Goal: Task Accomplishment & Management: Use online tool/utility

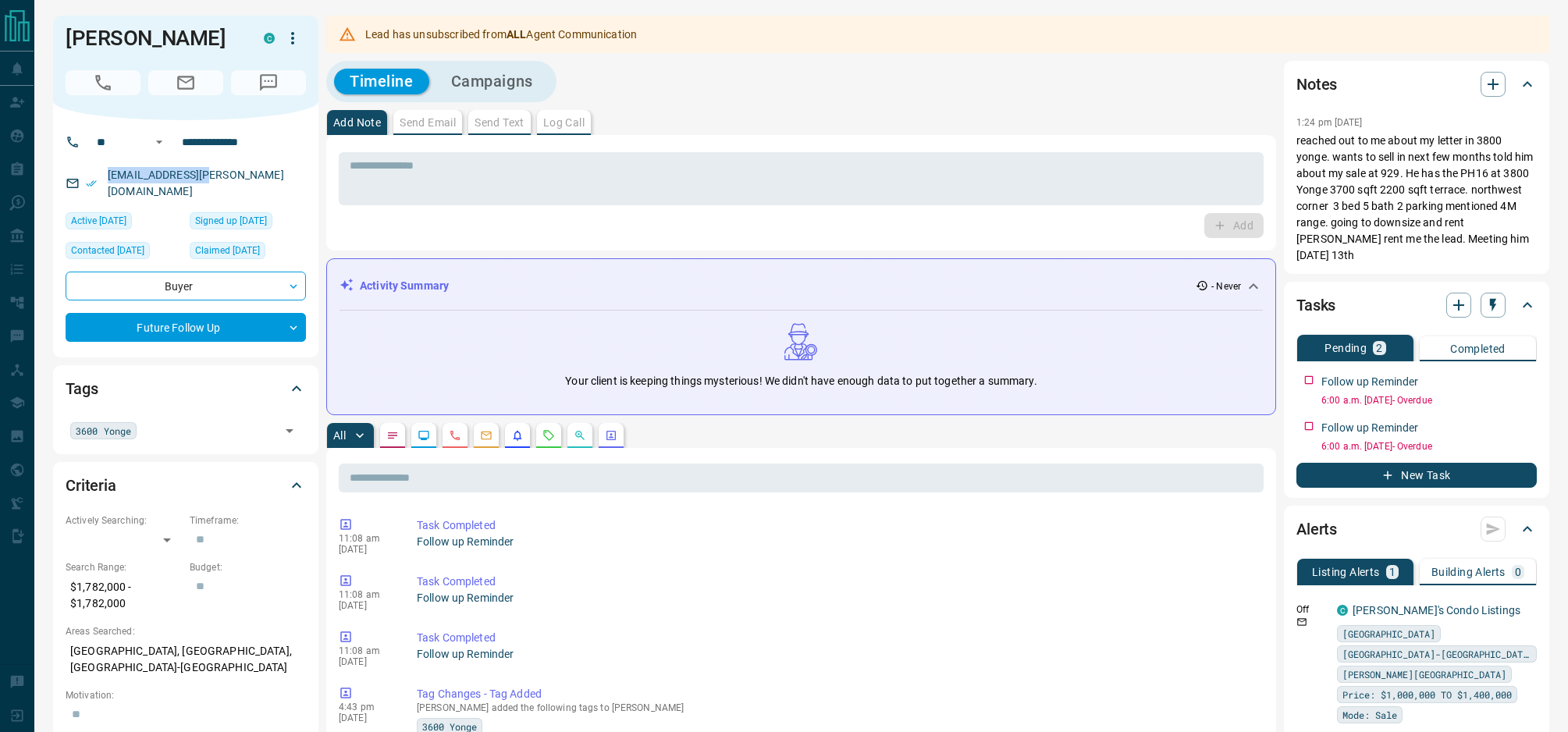
drag, startPoint x: 200, startPoint y: 179, endPoint x: 94, endPoint y: 182, distance: 106.0
click at [94, 182] on div "[EMAIL_ADDRESS][PERSON_NAME][DOMAIN_NAME]" at bounding box center [186, 183] width 241 height 42
copy link "[EMAIL_ADDRESS][PERSON_NAME][DOMAIN_NAME]"
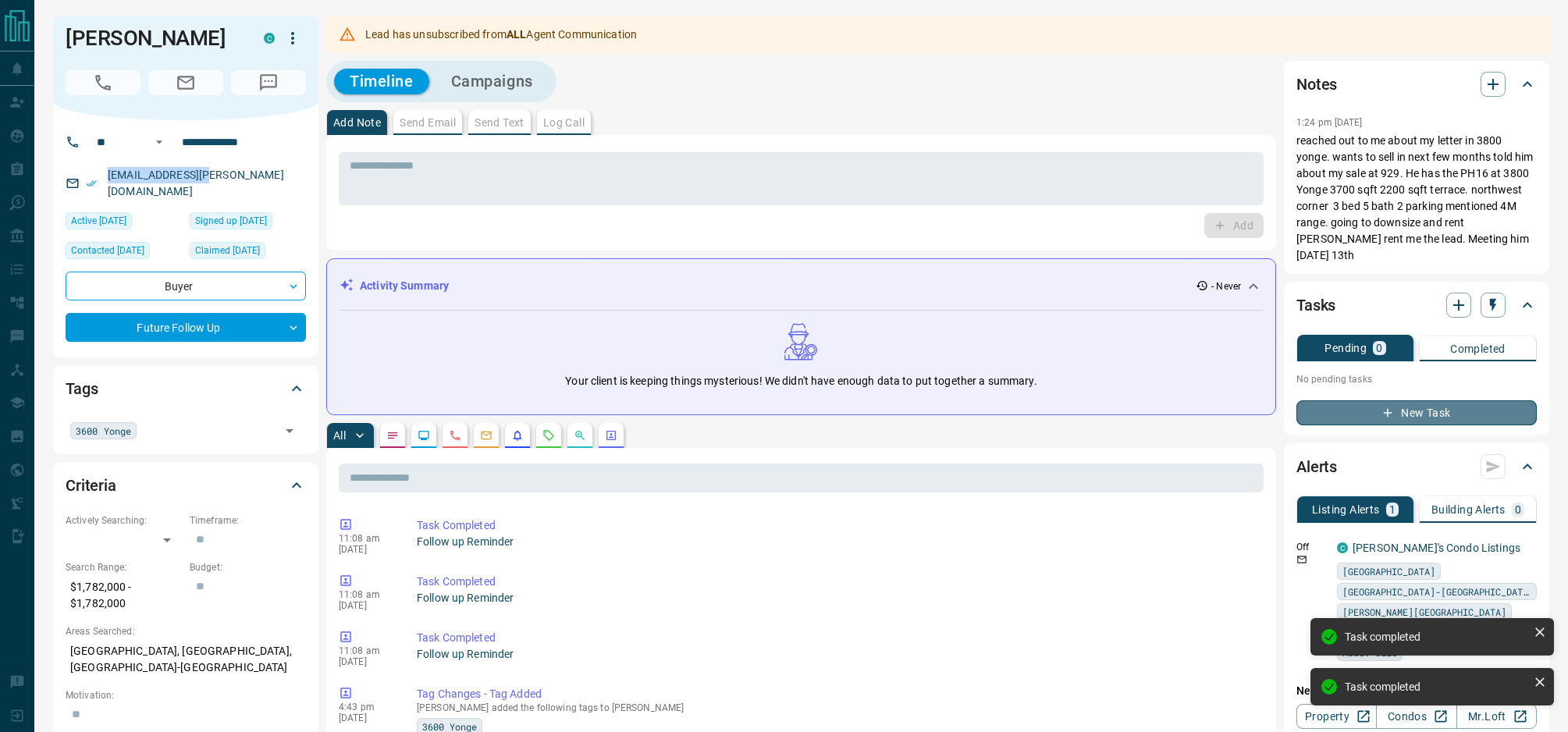
click at [1411, 400] on button "New Task" at bounding box center [1417, 413] width 241 height 25
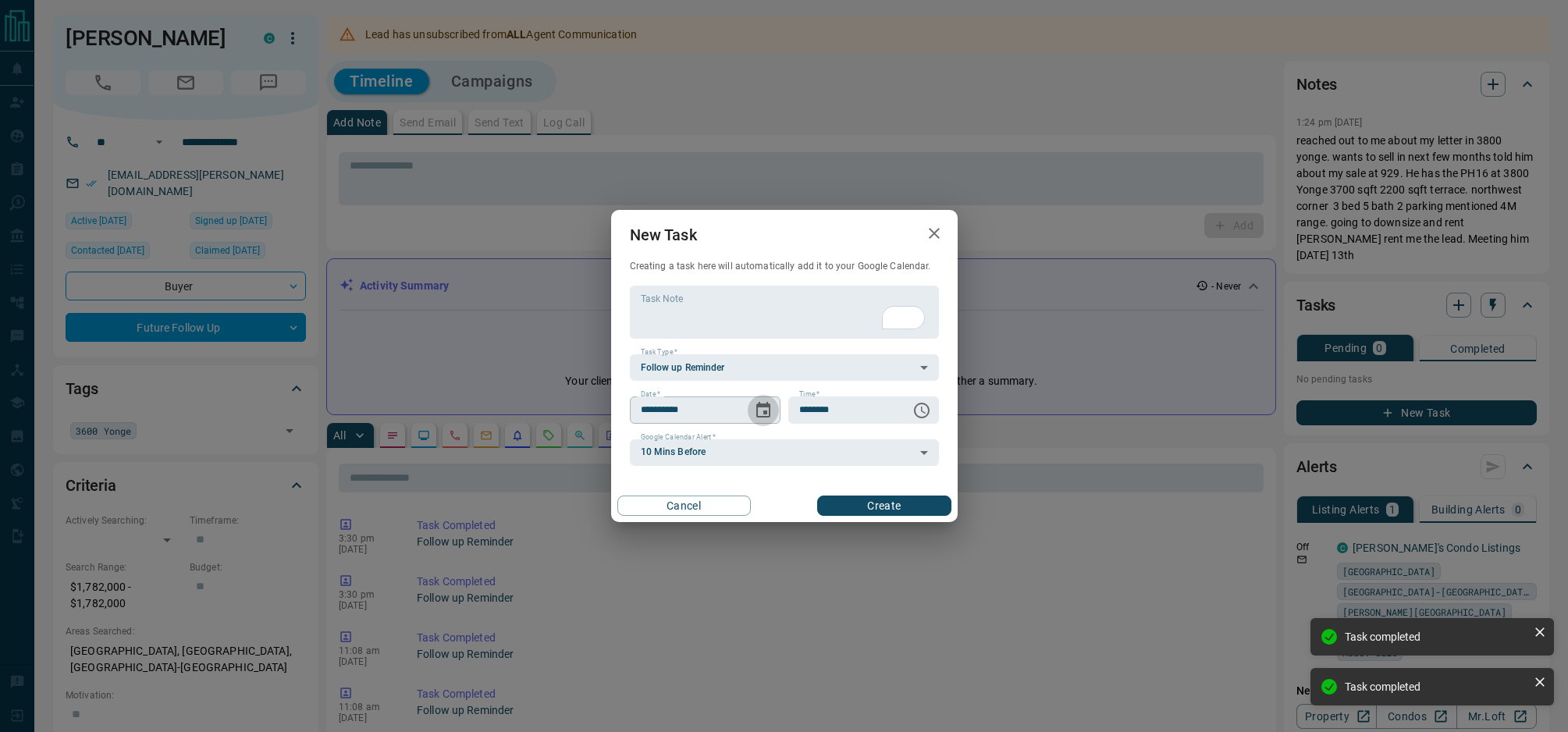
click at [771, 412] on icon "Choose date, selected date is Aug 16, 2025" at bounding box center [763, 411] width 19 height 19
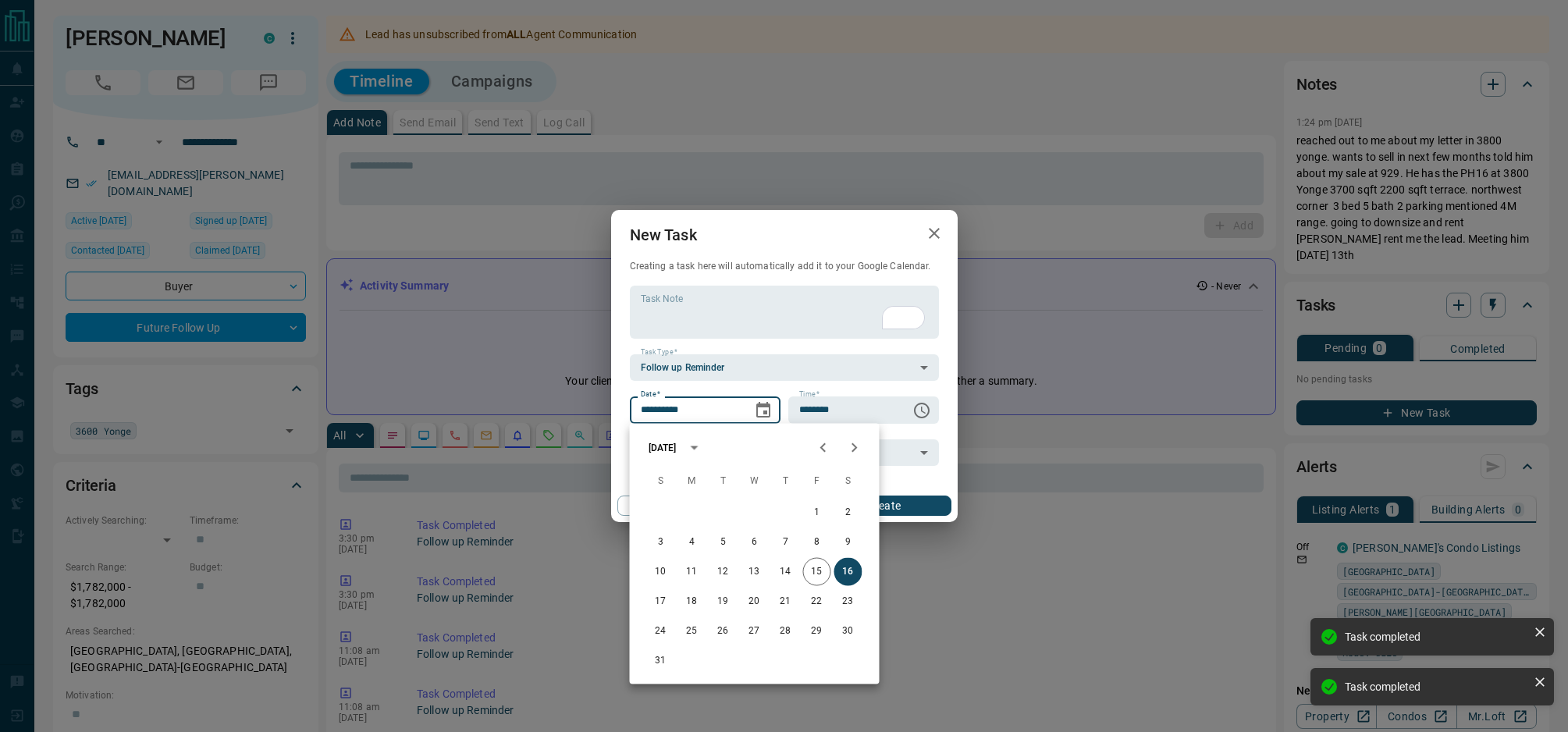
click at [855, 444] on icon "Next month" at bounding box center [855, 448] width 19 height 19
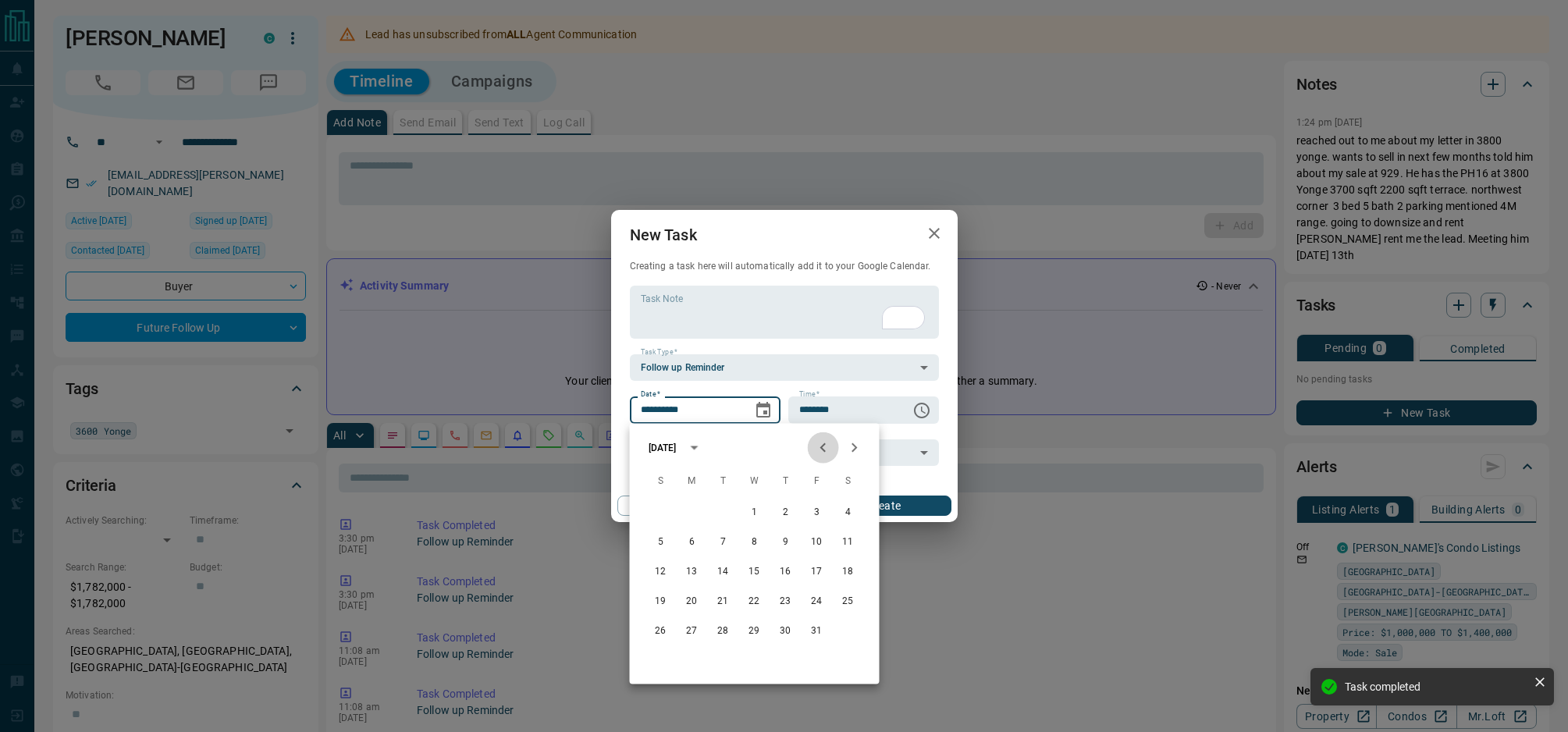
click at [822, 447] on icon "Previous month" at bounding box center [823, 448] width 6 height 9
click at [818, 632] on button "29" at bounding box center [818, 631] width 28 height 28
type input "**********"
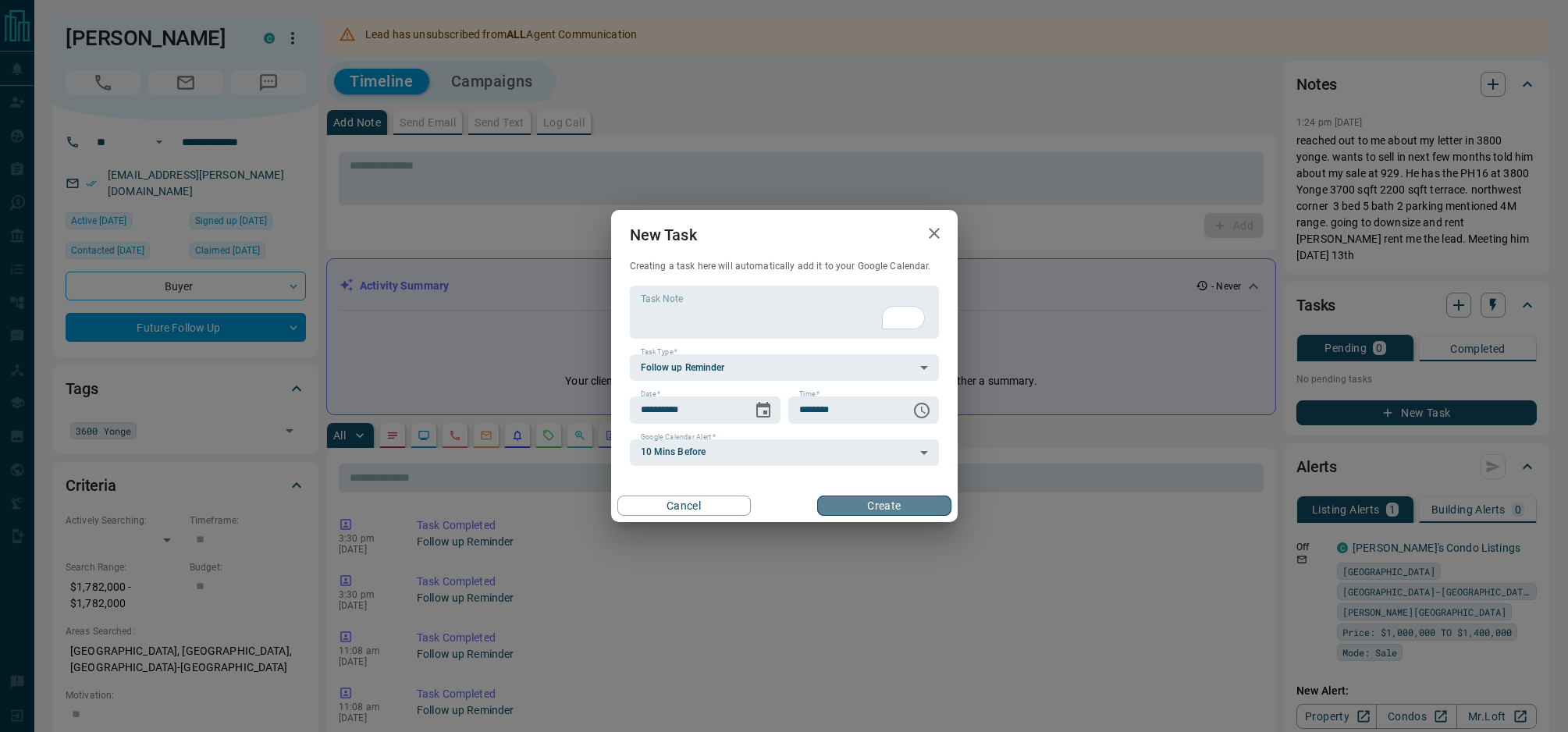
click at [900, 508] on button "Create" at bounding box center [885, 506] width 133 height 21
